Goal: Information Seeking & Learning: Find specific fact

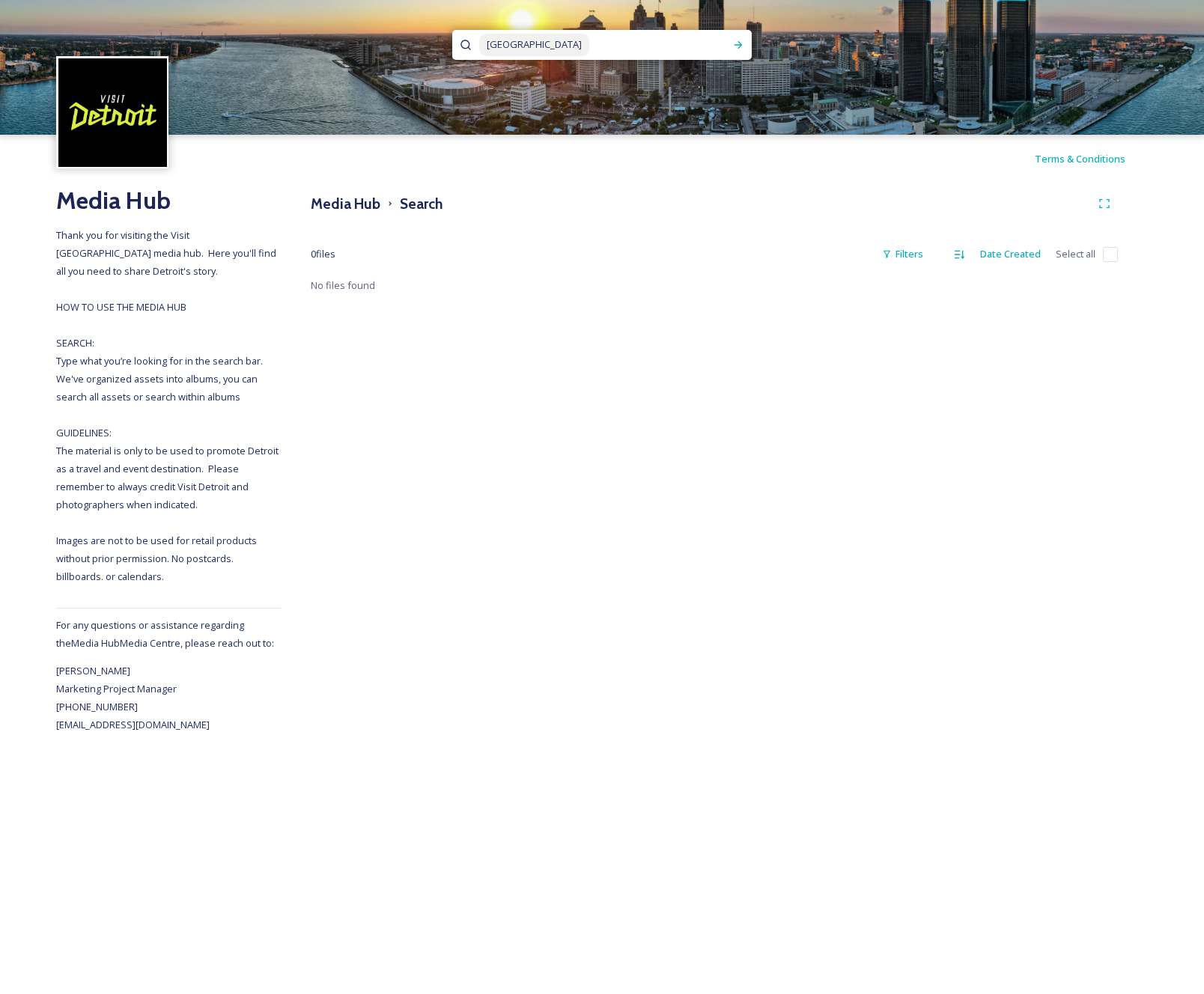
click at [504, 45] on span "Lake Erie" at bounding box center [534, 44] width 110 height 21
paste span
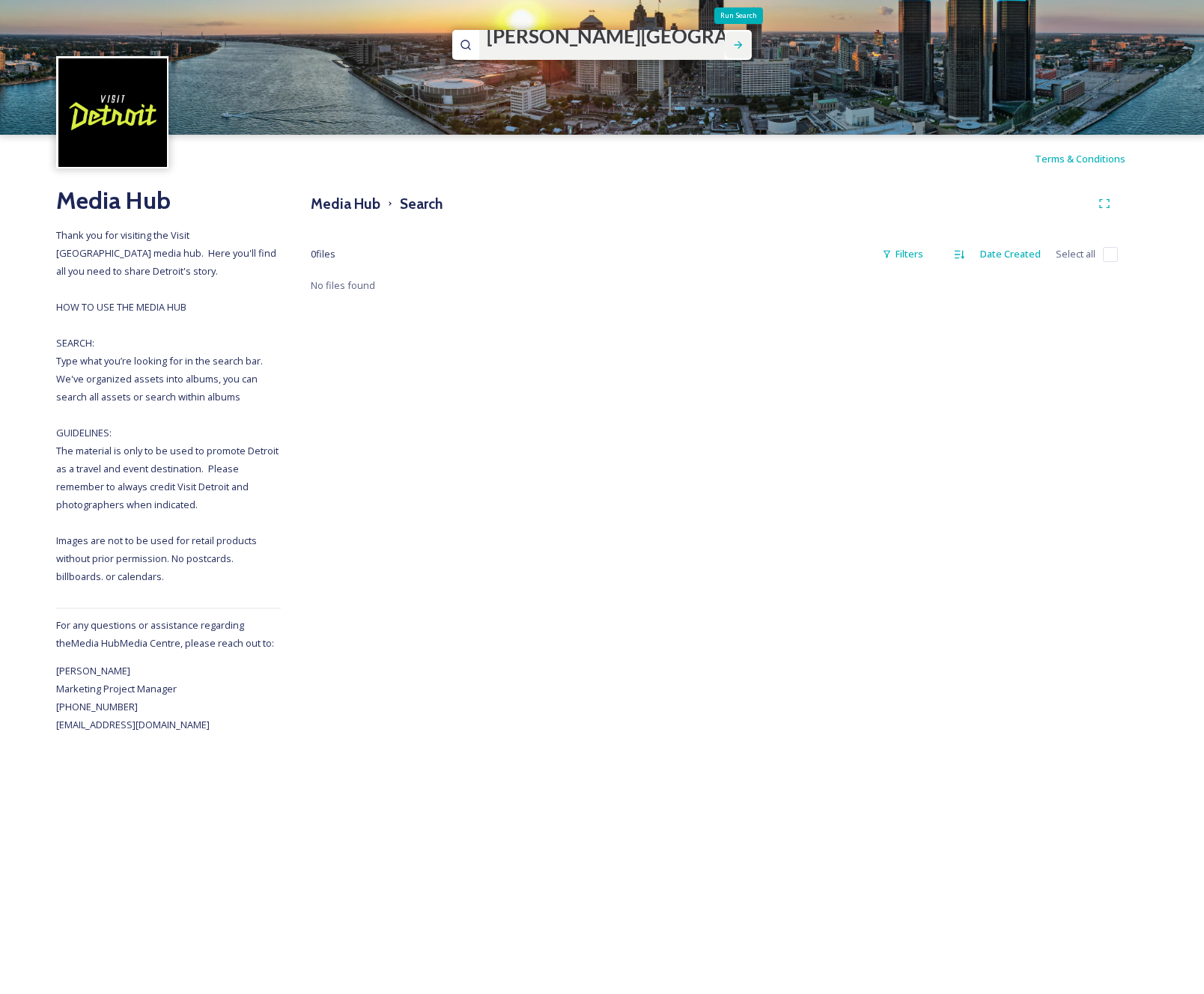
click at [738, 44] on icon at bounding box center [738, 44] width 12 height 12
click at [844, 45] on input at bounding box center [851, 44] width 15 height 33
click at [505, 40] on input at bounding box center [581, 44] width 205 height 33
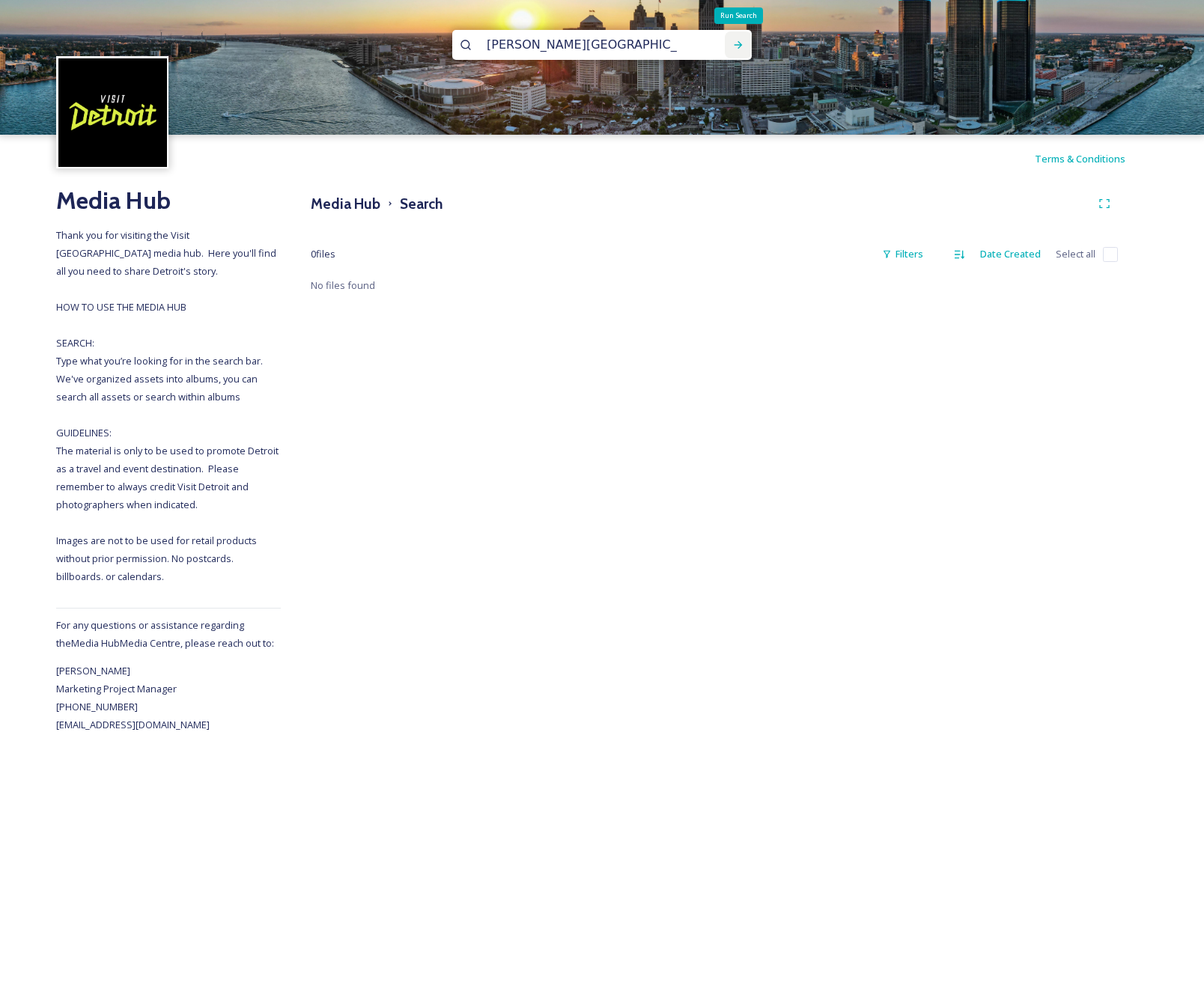
type input "[PERSON_NAME][GEOGRAPHIC_DATA]"
click at [739, 46] on icon at bounding box center [738, 44] width 12 height 12
